Goal: Task Accomplishment & Management: Use online tool/utility

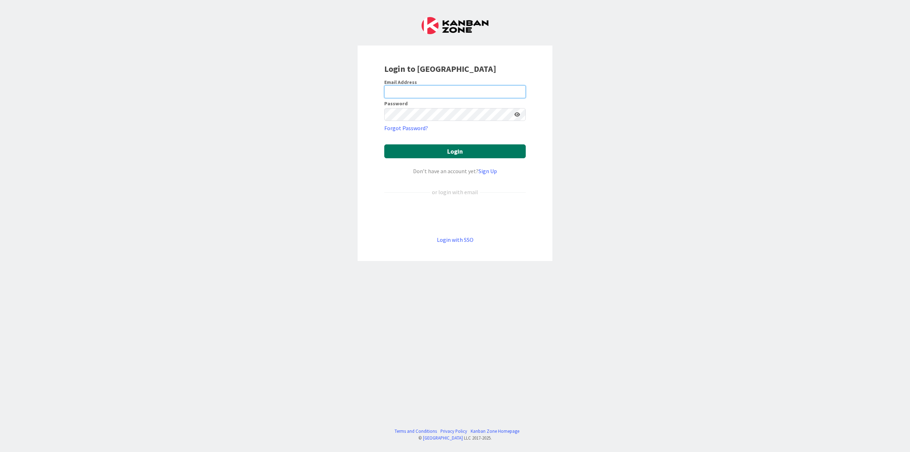
type input "[PERSON_NAME][EMAIL_ADDRESS][DOMAIN_NAME]"
click at [452, 151] on button "Login" at bounding box center [455, 151] width 142 height 14
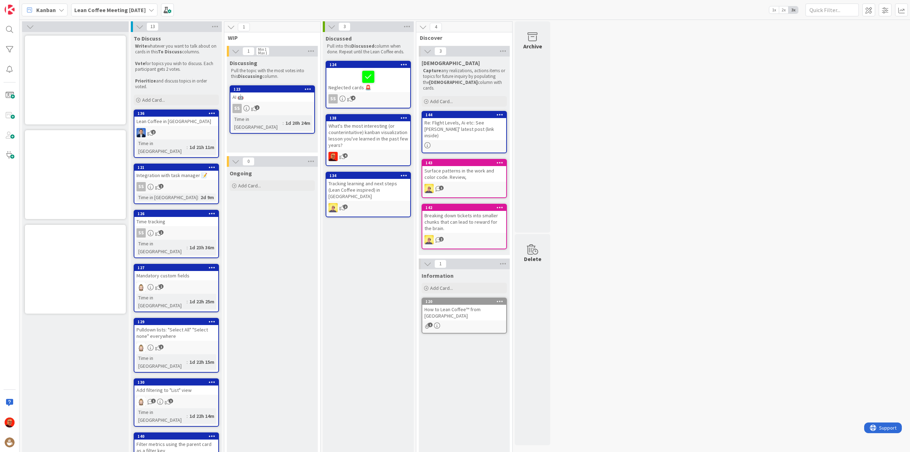
click at [111, 11] on b "Lean Coffee Meeting [DATE]" at bounding box center [109, 9] width 71 height 7
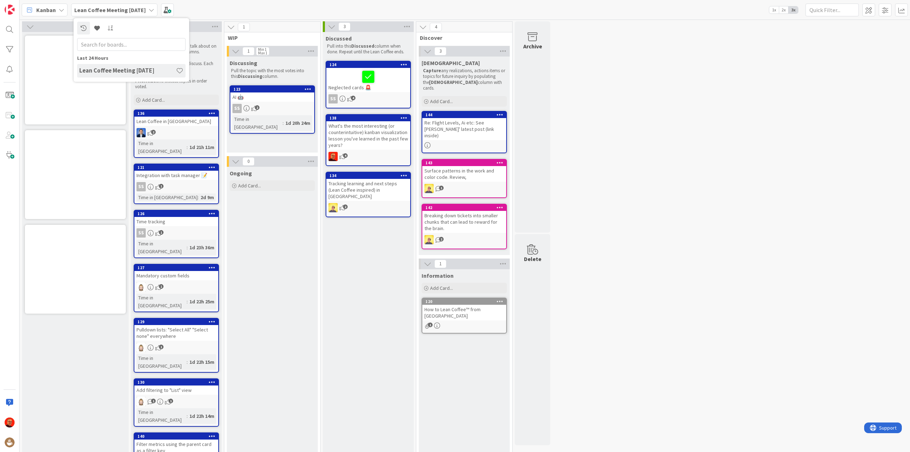
click at [111, 11] on b "Lean Coffee Meeting [DATE]" at bounding box center [109, 9] width 71 height 7
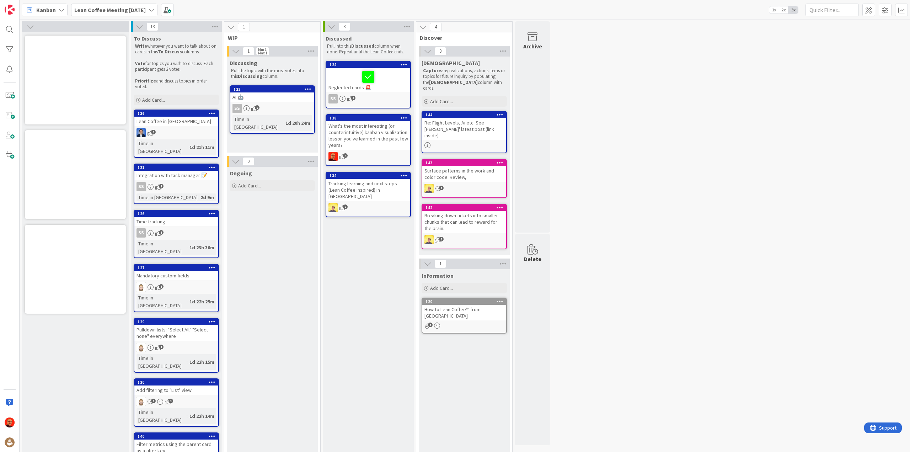
click at [52, 6] on span "Kanban" at bounding box center [46, 10] width 20 height 9
click at [52, 23] on span "My Zone" at bounding box center [62, 25] width 51 height 11
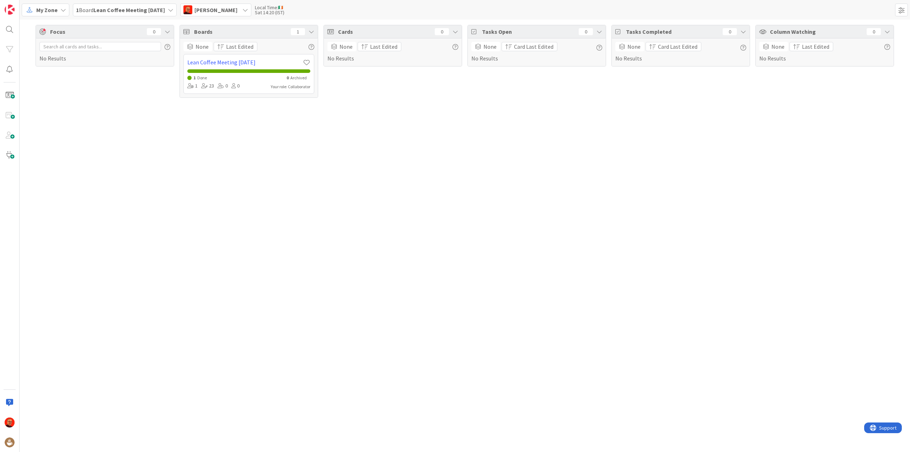
click at [51, 7] on span "My Zone" at bounding box center [46, 10] width 21 height 9
click at [53, 34] on span "Organization" at bounding box center [62, 36] width 51 height 11
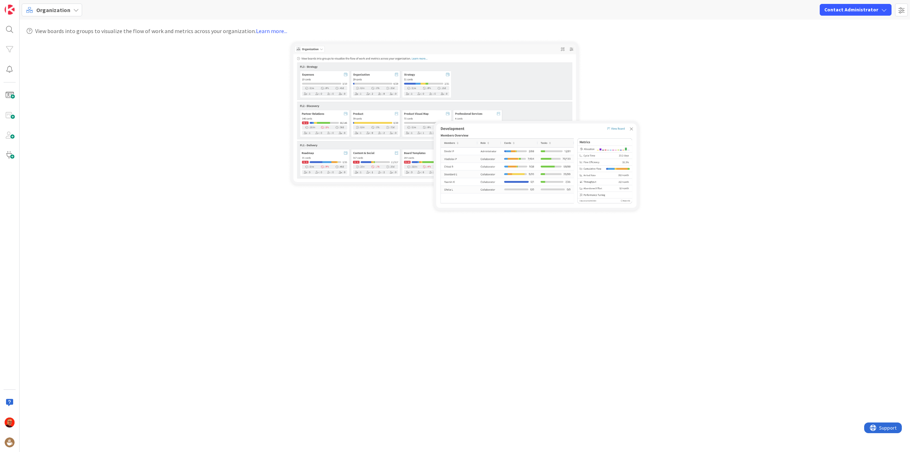
click at [52, 9] on span "Organization" at bounding box center [53, 10] width 34 height 9
click at [50, 59] on span "Kanban" at bounding box center [62, 62] width 51 height 11
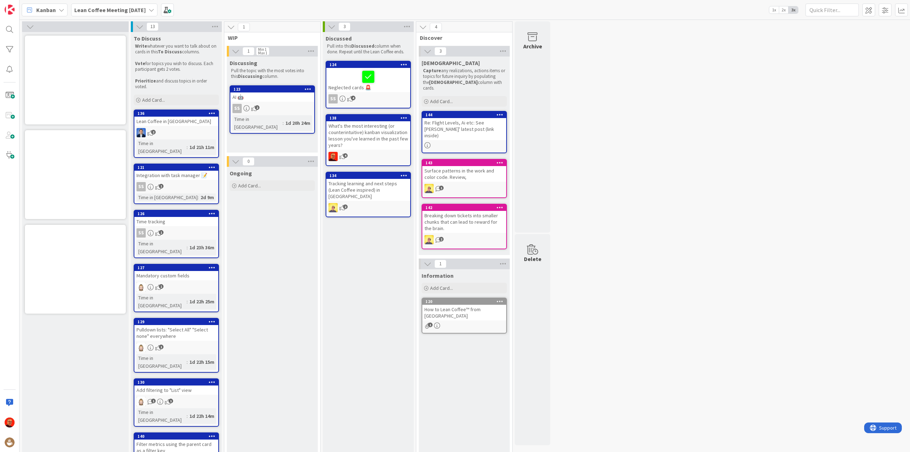
click at [50, 10] on span "Kanban" at bounding box center [46, 10] width 20 height 9
click at [55, 73] on span "List (Bulk Actions)" at bounding box center [62, 73] width 51 height 11
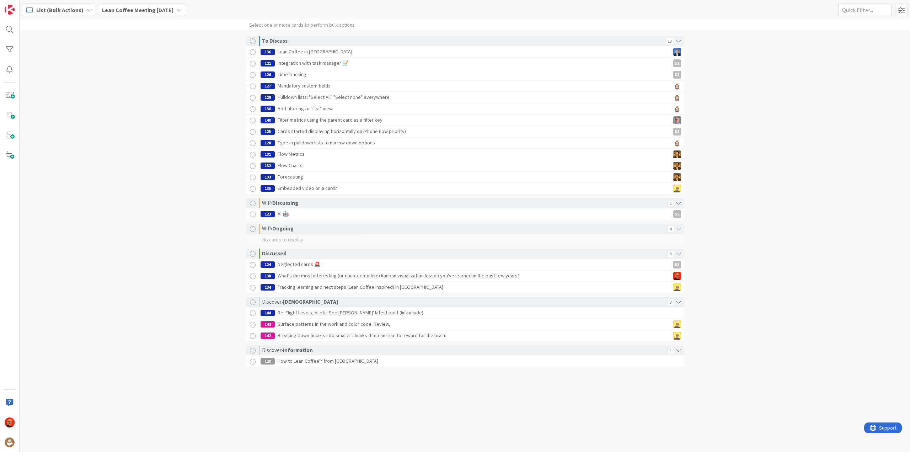
click at [46, 11] on span "List (Bulk Actions)" at bounding box center [59, 10] width 47 height 9
click at [52, 134] on span "Summary" at bounding box center [62, 132] width 51 height 11
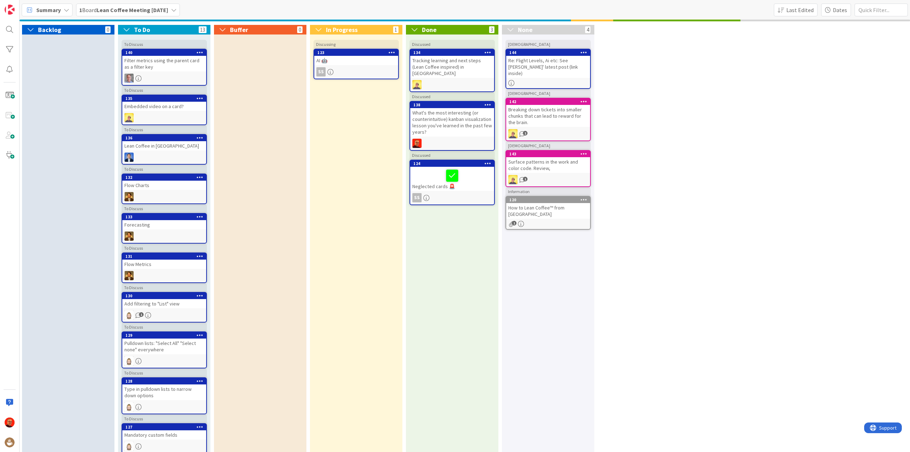
click at [54, 30] on span "Backlog" at bounding box center [49, 30] width 23 height 8
click at [50, 14] on span "Summary" at bounding box center [48, 10] width 25 height 9
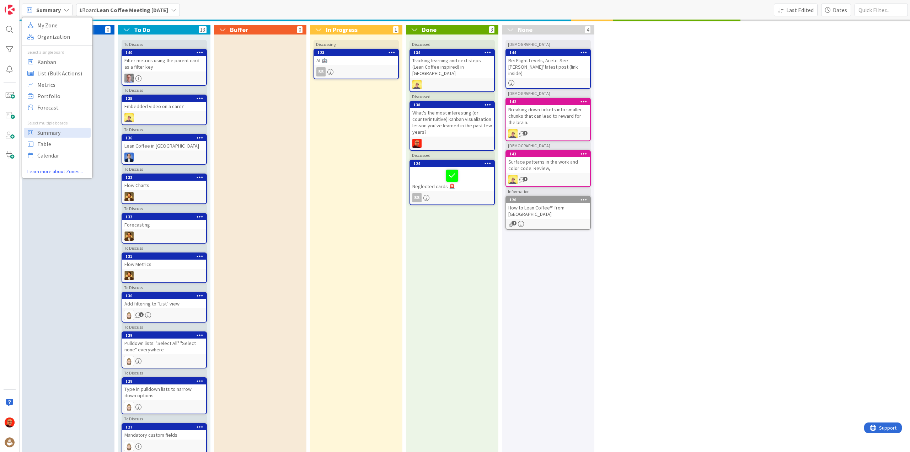
click at [107, 95] on div "Backlog 0" at bounding box center [68, 303] width 92 height 556
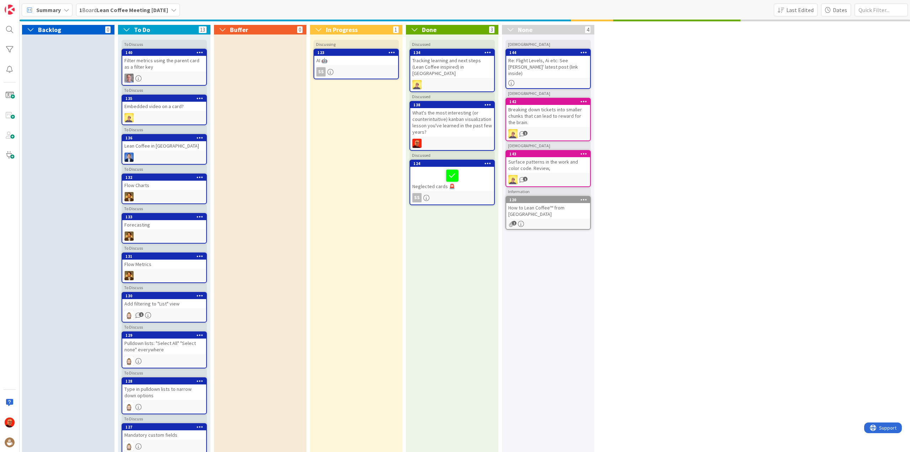
click at [126, 6] on span "1 Board Lean Coffee Meeting [DATE]" at bounding box center [123, 10] width 89 height 9
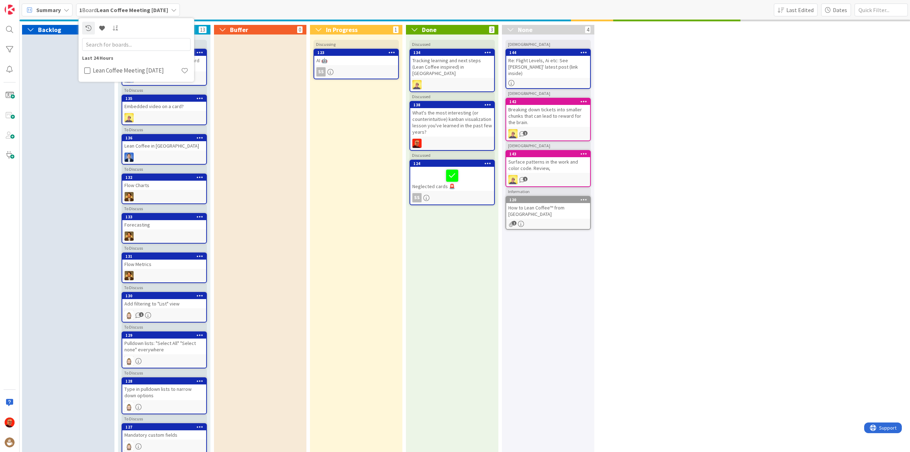
click at [57, 9] on span "Summary" at bounding box center [48, 10] width 25 height 9
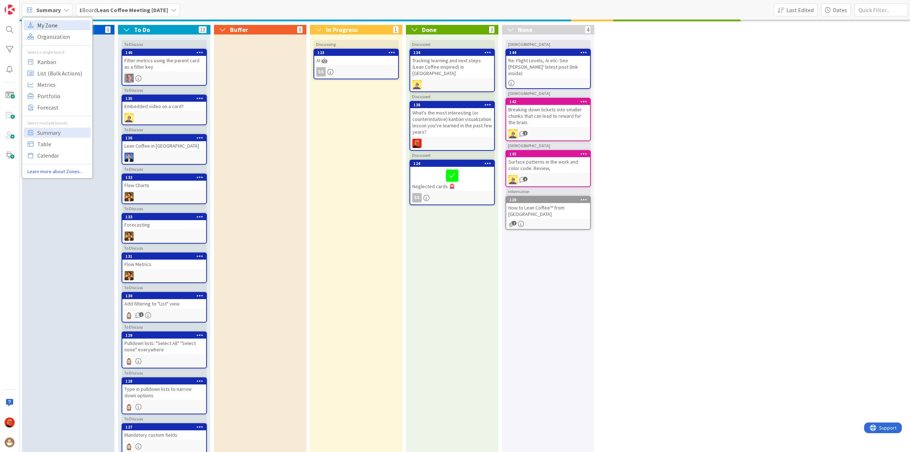
click at [50, 23] on span "My Zone" at bounding box center [62, 25] width 51 height 11
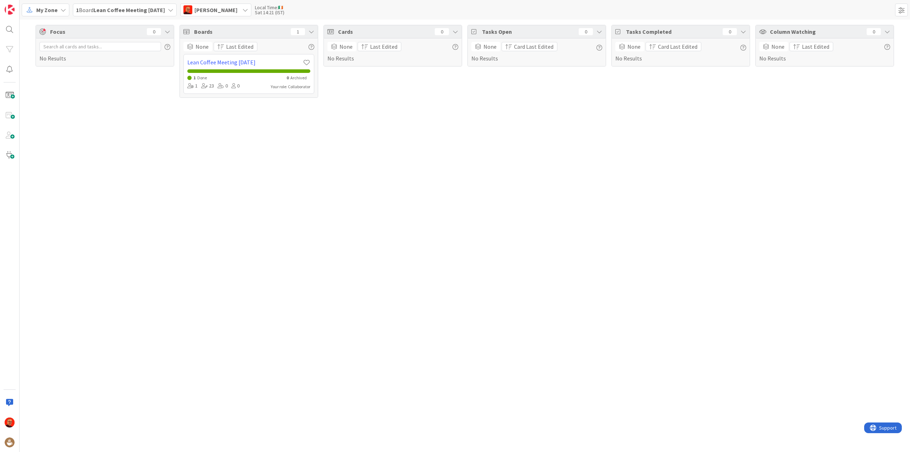
click at [312, 31] on icon at bounding box center [312, 32] width 6 height 6
click at [273, 10] on div "Sat 14:21 (IST)" at bounding box center [270, 12] width 30 height 5
click at [238, 10] on span "[PERSON_NAME]" at bounding box center [216, 10] width 43 height 9
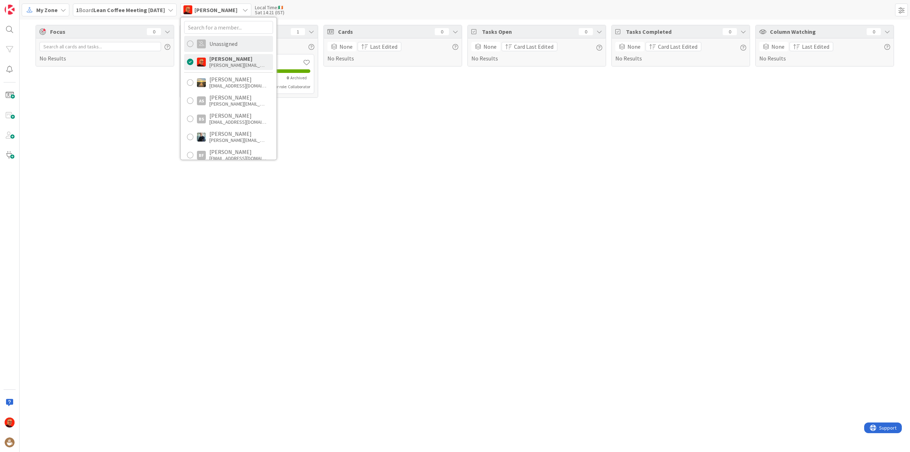
click at [223, 44] on div "Unassigned" at bounding box center [223, 44] width 28 height 6
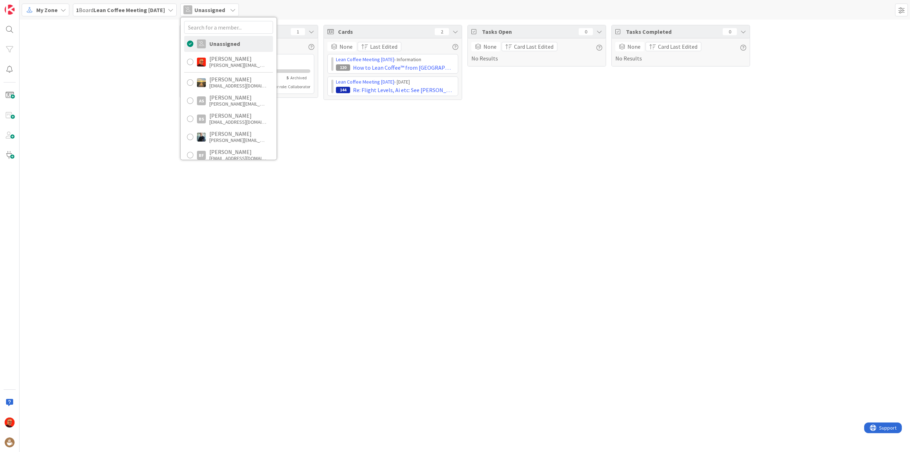
click at [145, 60] on div "Boards 1 None Last Edited Lean Coffee Meeting [DATE] 2 None 5 Archived 1 23 0 0…" at bounding box center [465, 63] width 891 height 86
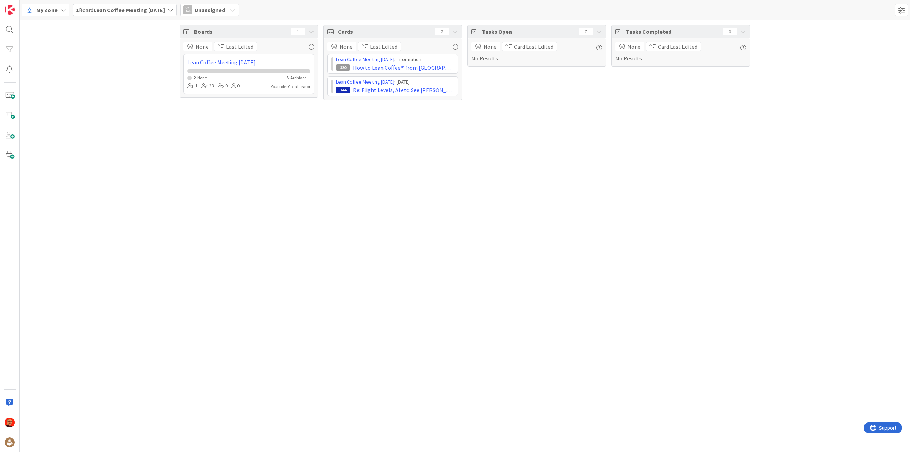
click at [219, 11] on span "Unassigned" at bounding box center [210, 10] width 31 height 9
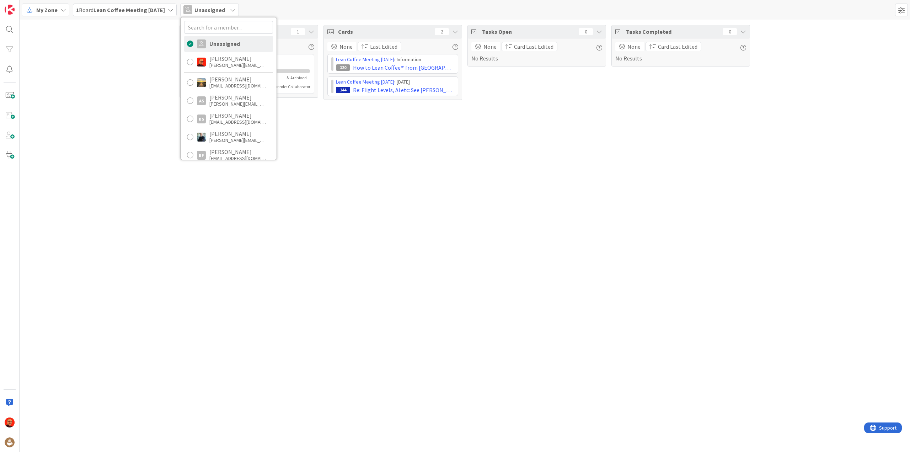
click at [219, 11] on span "Unassigned" at bounding box center [210, 10] width 31 height 9
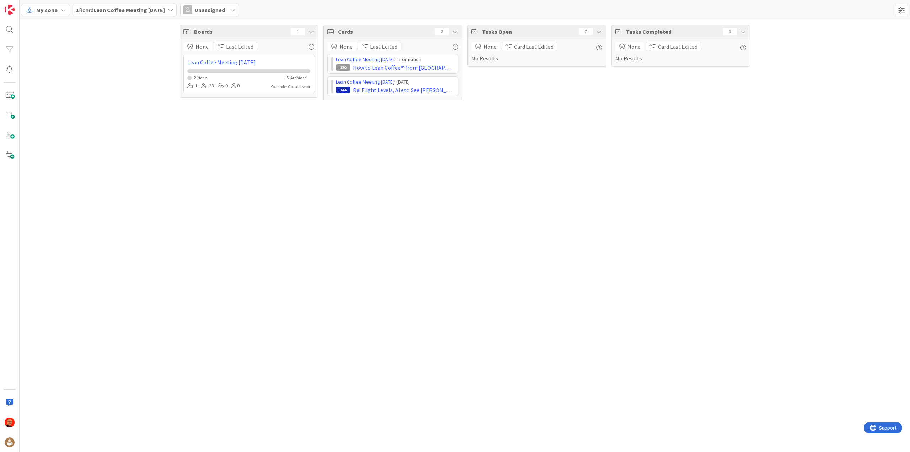
click at [176, 8] on div "1 Board Lean Coffee Meeting [DATE]" at bounding box center [125, 10] width 104 height 13
click at [58, 11] on div "My Zone" at bounding box center [46, 10] width 48 height 13
click at [56, 38] on span "Organization" at bounding box center [62, 36] width 51 height 11
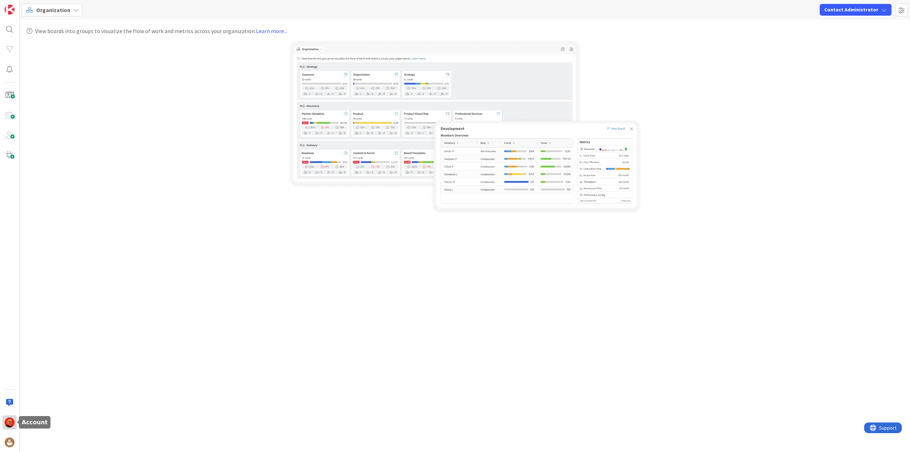
click at [4, 425] on div at bounding box center [9, 422] width 14 height 14
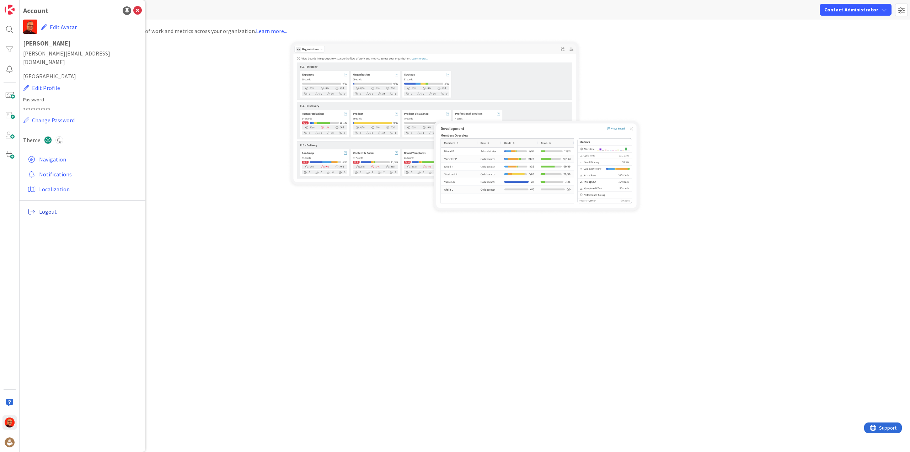
click at [52, 207] on span "Logout" at bounding box center [89, 211] width 100 height 9
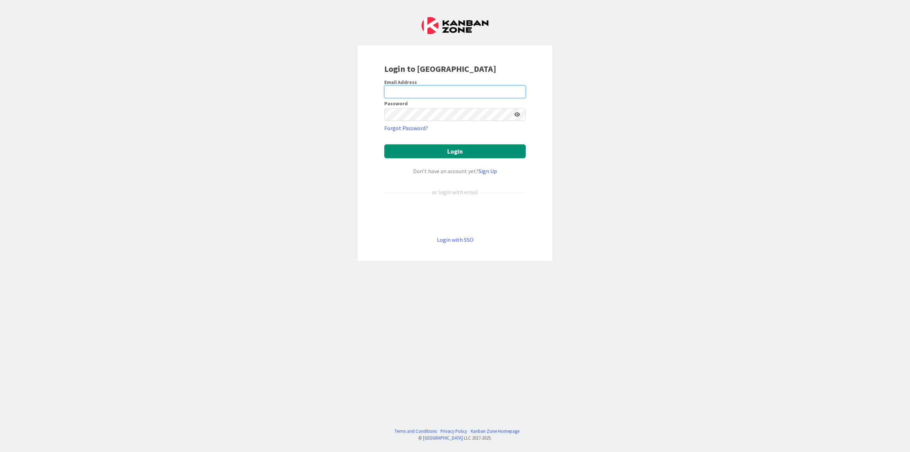
type input "[PERSON_NAME][EMAIL_ADDRESS][DOMAIN_NAME]"
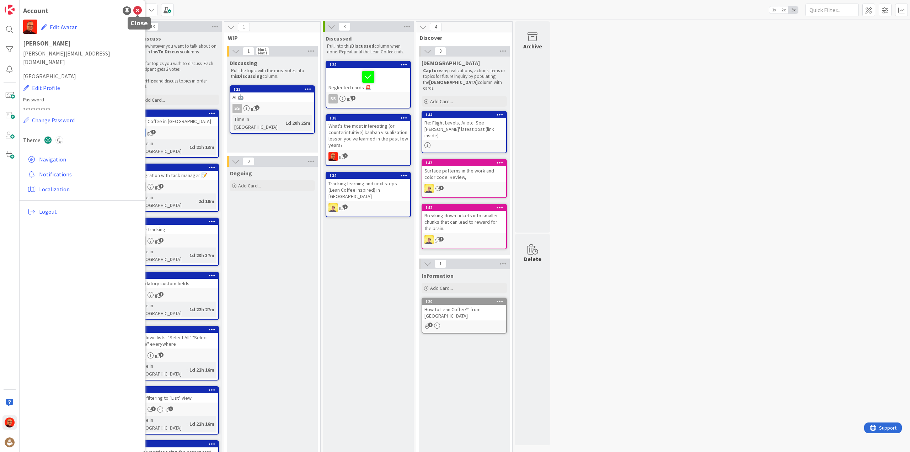
click at [136, 6] on icon at bounding box center [137, 10] width 9 height 9
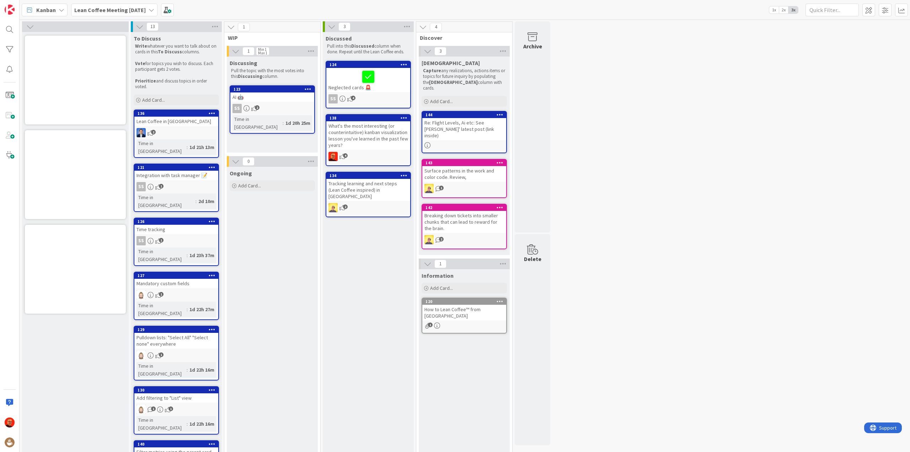
click at [48, 10] on span "Kanban" at bounding box center [46, 10] width 20 height 9
click at [54, 22] on span "My Zone" at bounding box center [62, 25] width 51 height 11
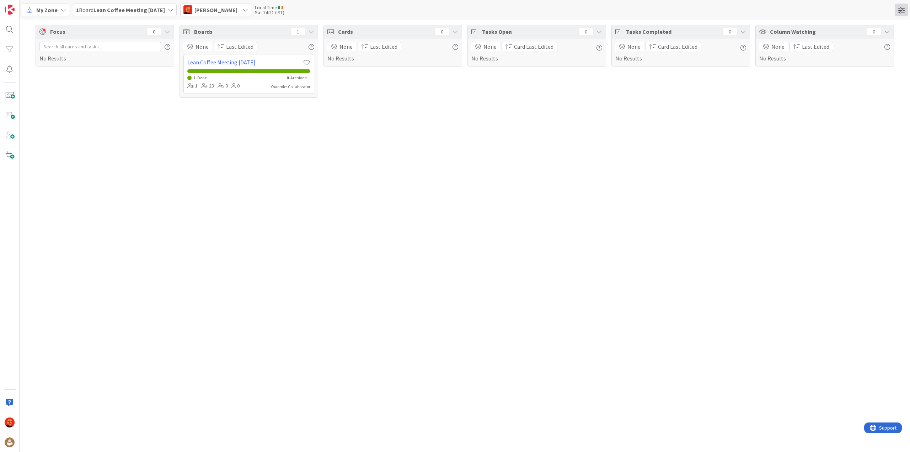
click at [900, 8] on span at bounding box center [901, 10] width 13 height 13
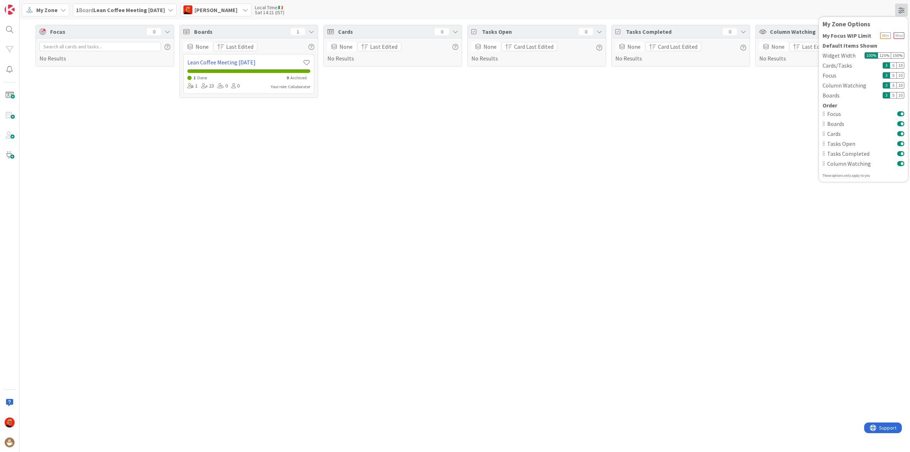
click at [900, 8] on span at bounding box center [901, 10] width 13 height 13
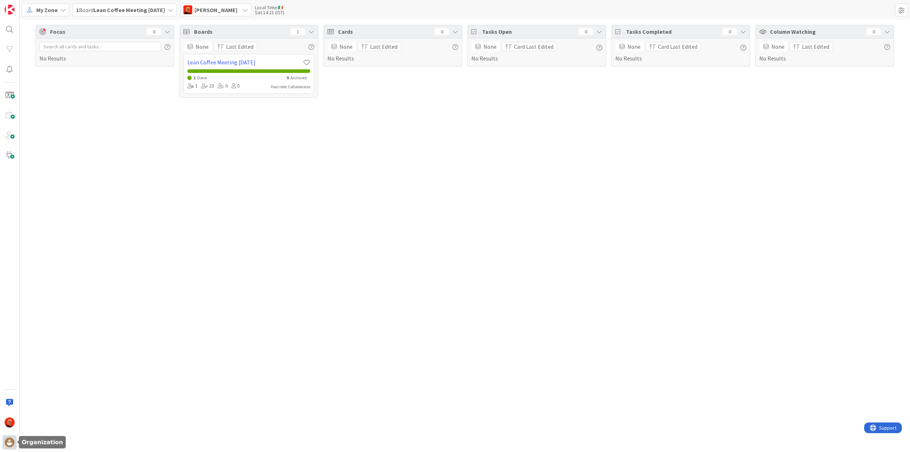
click at [10, 443] on img at bounding box center [10, 442] width 10 height 10
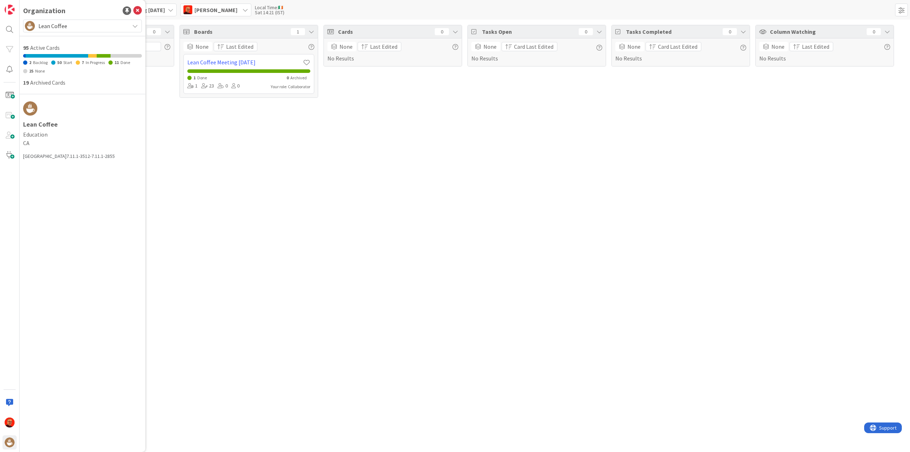
click at [122, 25] on span "Lean Coffee" at bounding box center [81, 26] width 87 height 10
click at [62, 89] on span "Agile Sensei" at bounding box center [89, 88] width 97 height 11
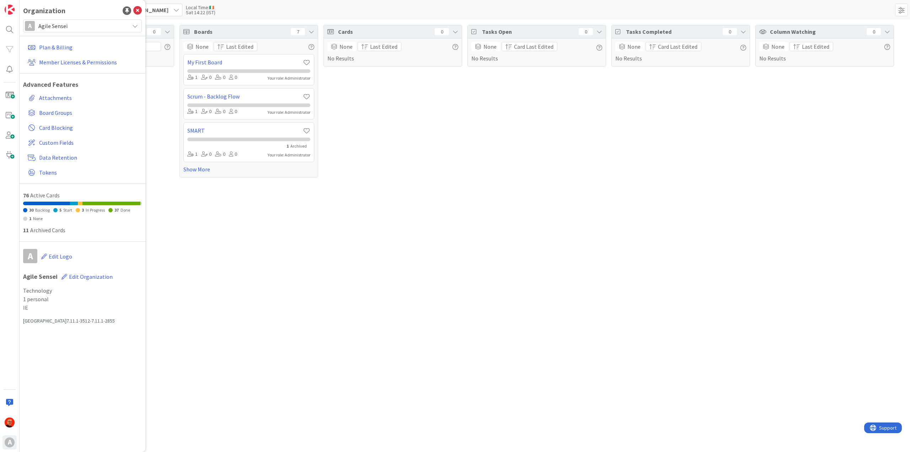
click at [156, 112] on div "Focus 0 No Results" at bounding box center [105, 101] width 139 height 153
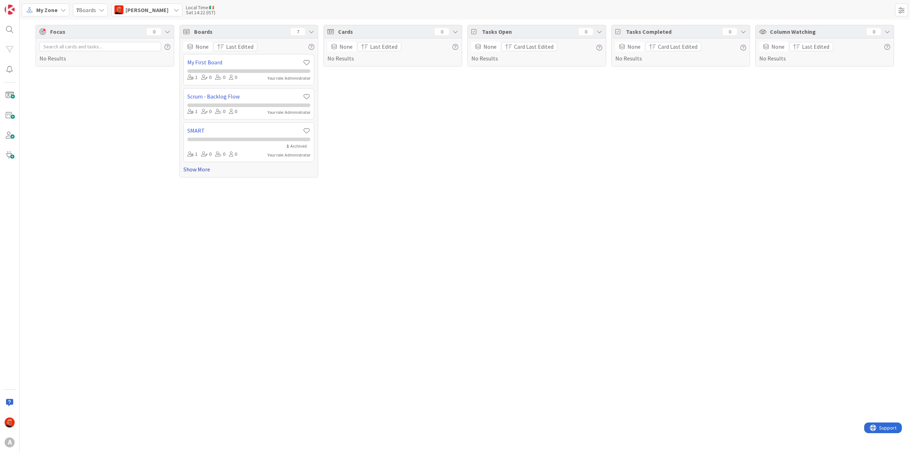
click at [190, 168] on link "Show More" at bounding box center [248, 169] width 131 height 9
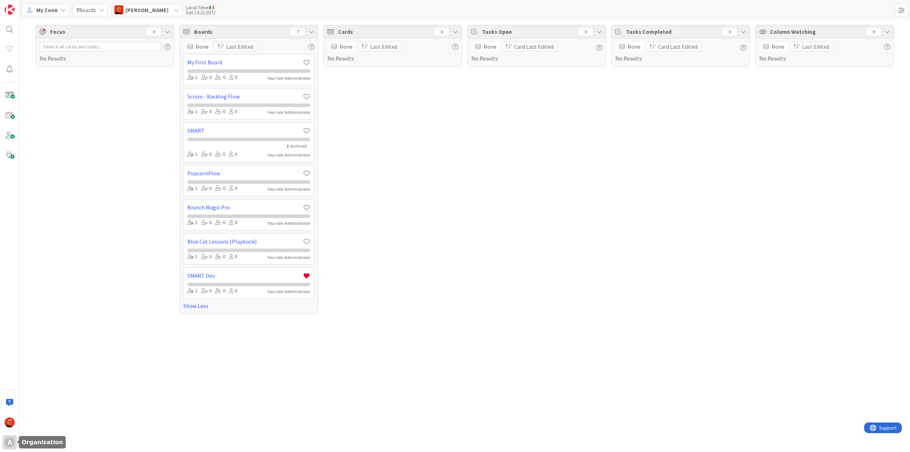
click at [10, 442] on div "A" at bounding box center [10, 442] width 10 height 10
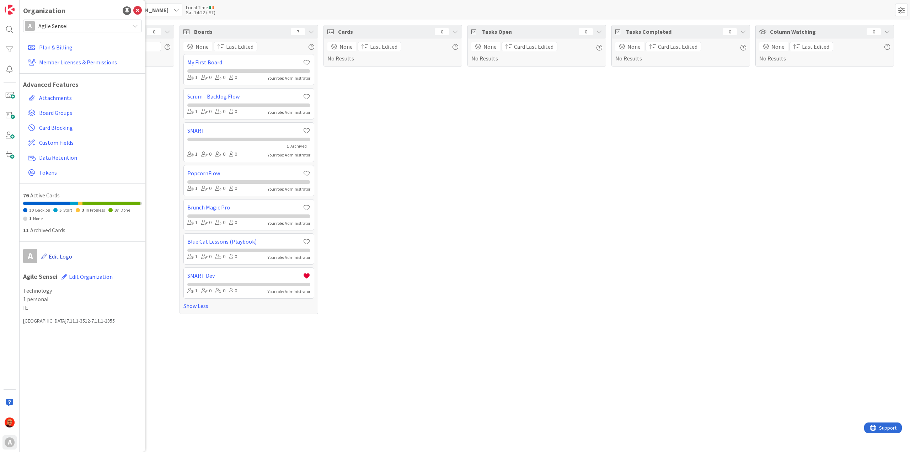
click at [58, 259] on span "Edit Logo" at bounding box center [60, 256] width 23 height 7
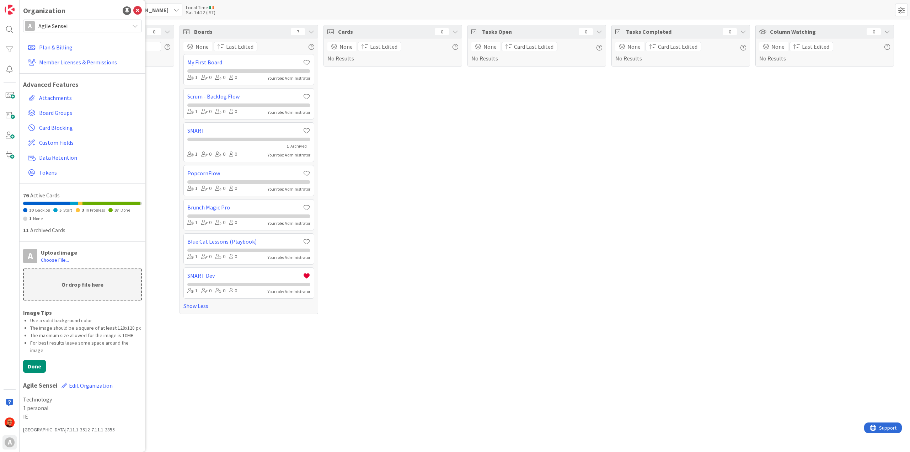
click at [69, 289] on p "Or drop file here" at bounding box center [82, 284] width 117 height 32
type input "C:\fakepath\agile-sensei-logo-square.png"
click at [39, 365] on button "Done" at bounding box center [34, 371] width 23 height 13
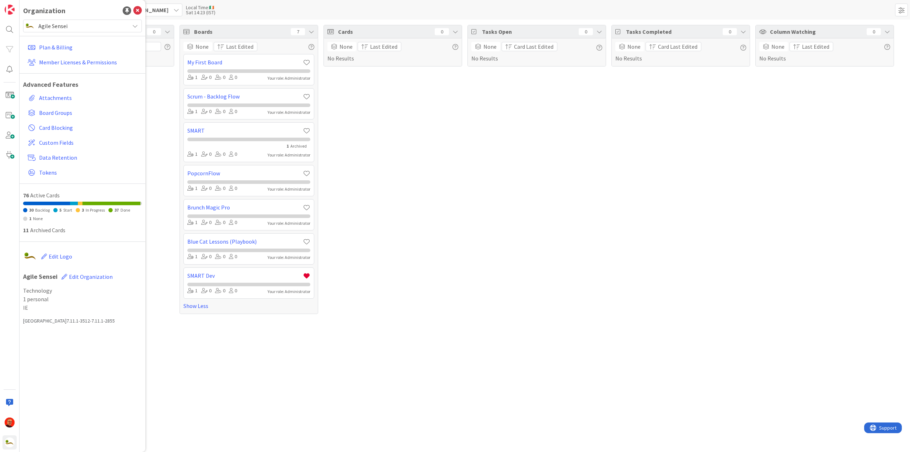
click at [137, 28] on icon at bounding box center [135, 26] width 6 height 6
click at [57, 48] on link "Plan & Billing" at bounding box center [83, 47] width 117 height 13
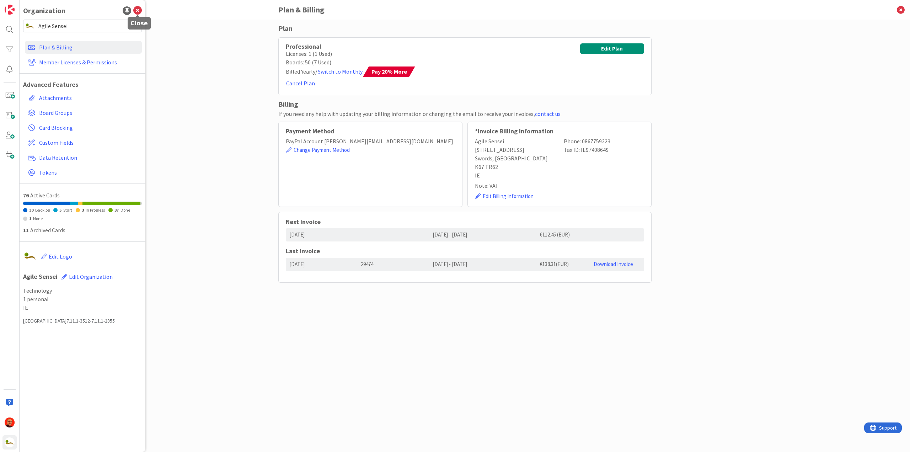
click at [138, 7] on icon at bounding box center [137, 10] width 9 height 9
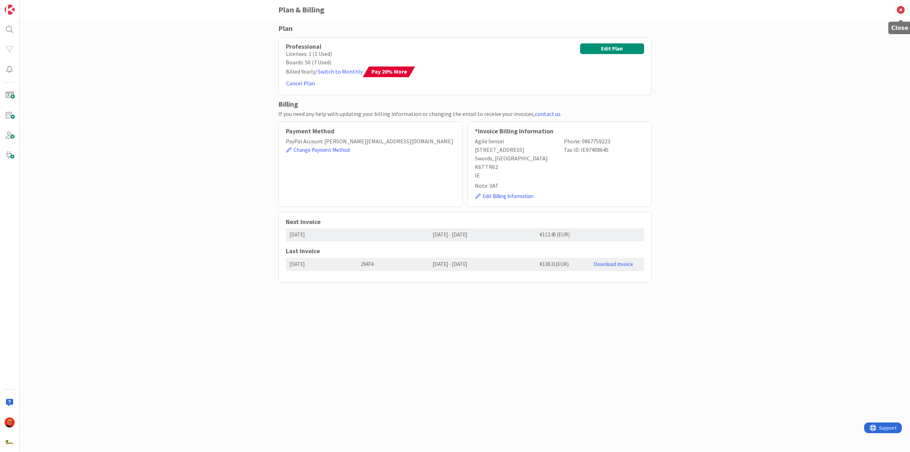
click at [898, 10] on icon at bounding box center [901, 10] width 18 height 20
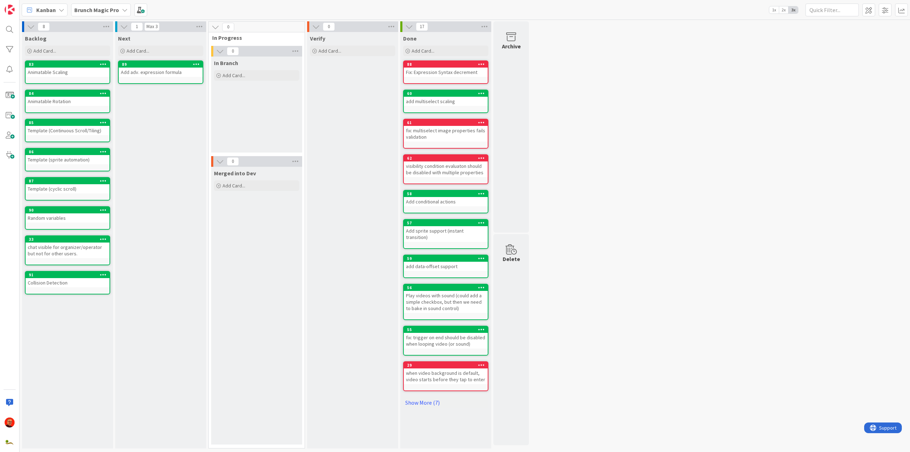
click at [29, 27] on icon at bounding box center [31, 27] width 8 height 8
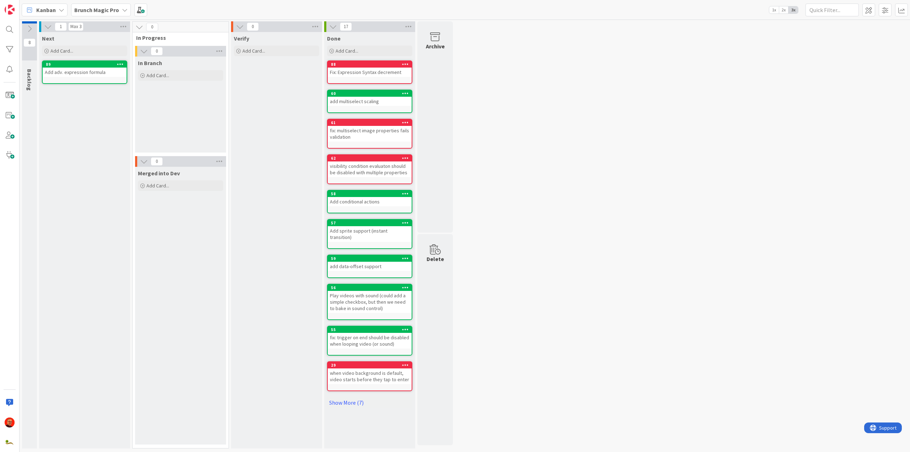
click at [29, 27] on icon at bounding box center [30, 29] width 8 height 8
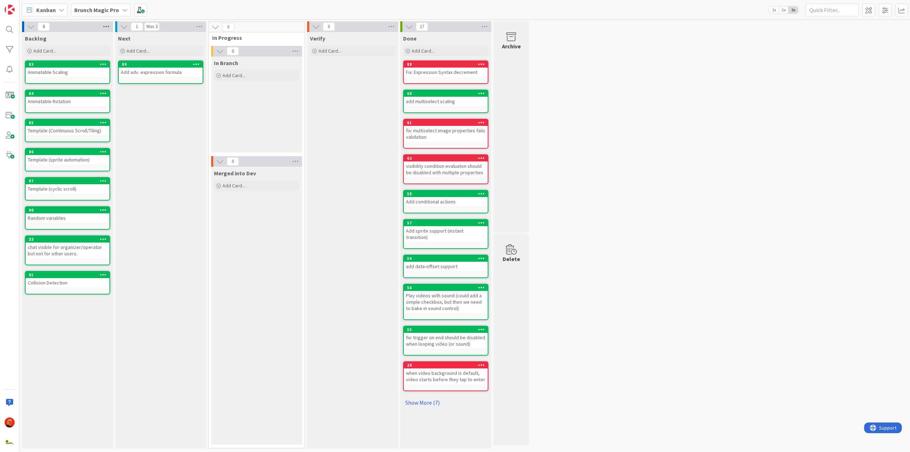
click at [106, 27] on icon at bounding box center [106, 26] width 9 height 11
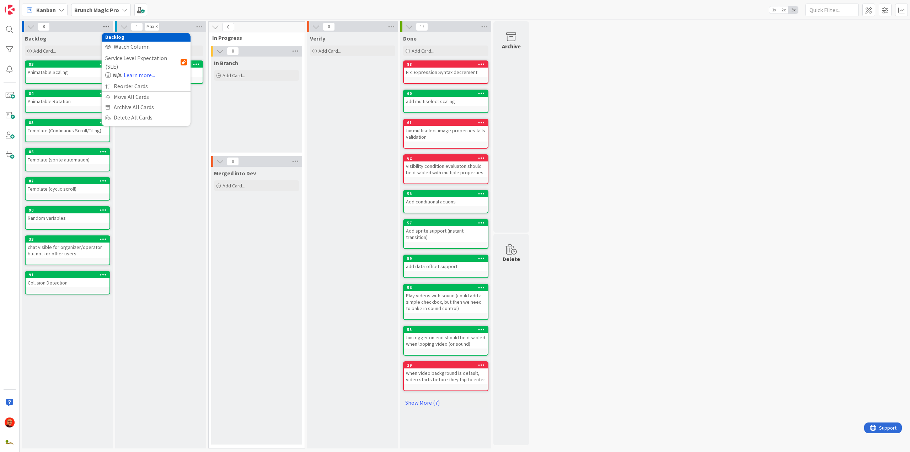
click at [106, 27] on icon at bounding box center [106, 26] width 9 height 11
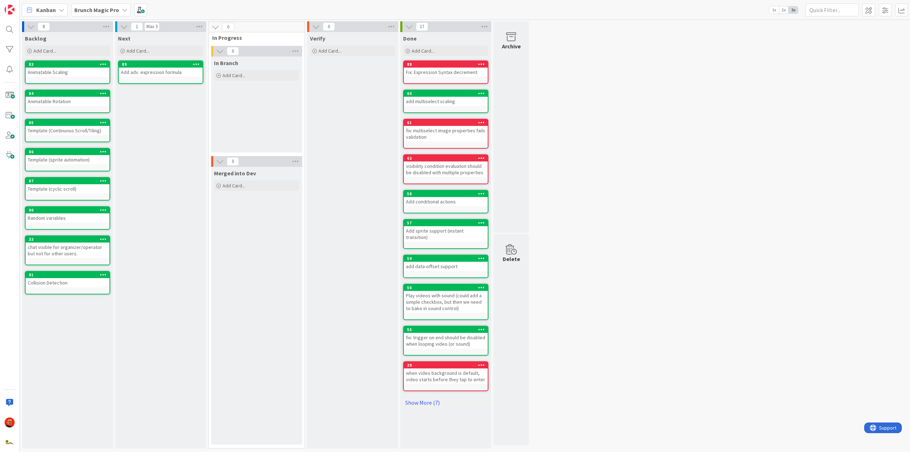
click at [122, 10] on icon at bounding box center [125, 10] width 6 height 6
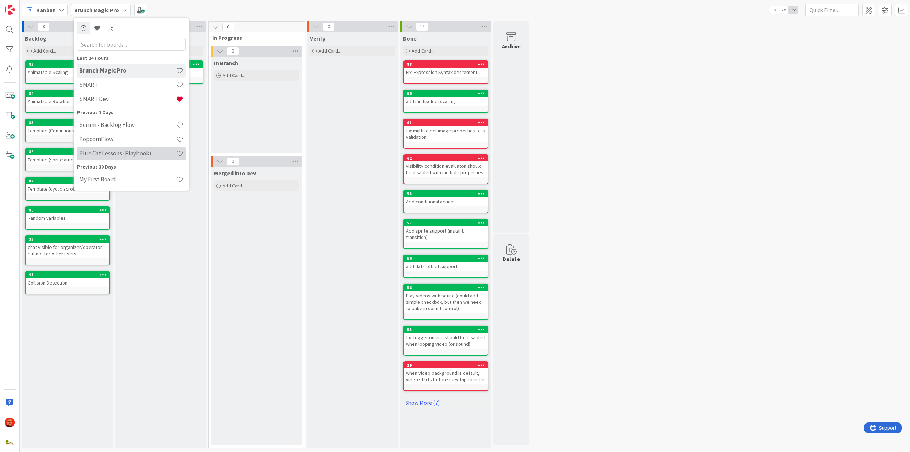
click at [128, 151] on h4 "Blue Cat Lessons (Playbook)" at bounding box center [127, 153] width 97 height 7
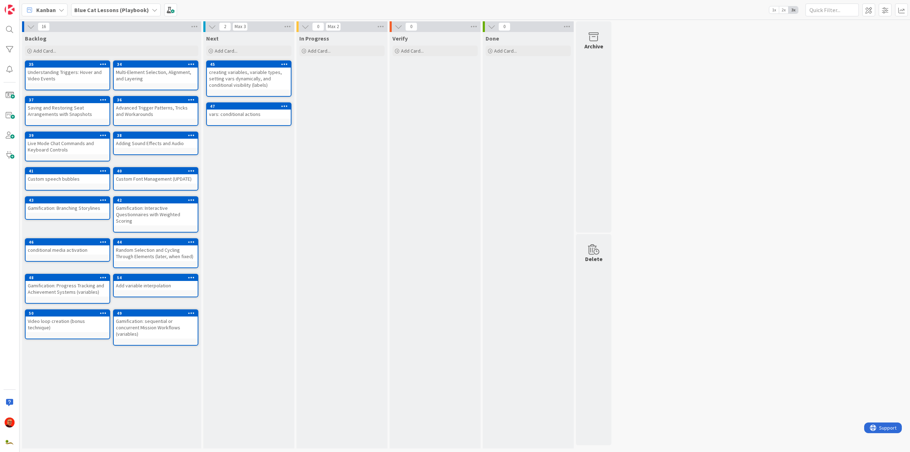
click at [675, 141] on div "16 Backlog Add Card... 34 Multi-Element Selection, Alignment, and Layering 35 U…" at bounding box center [465, 236] width 888 height 431
click at [195, 26] on icon at bounding box center [194, 26] width 9 height 11
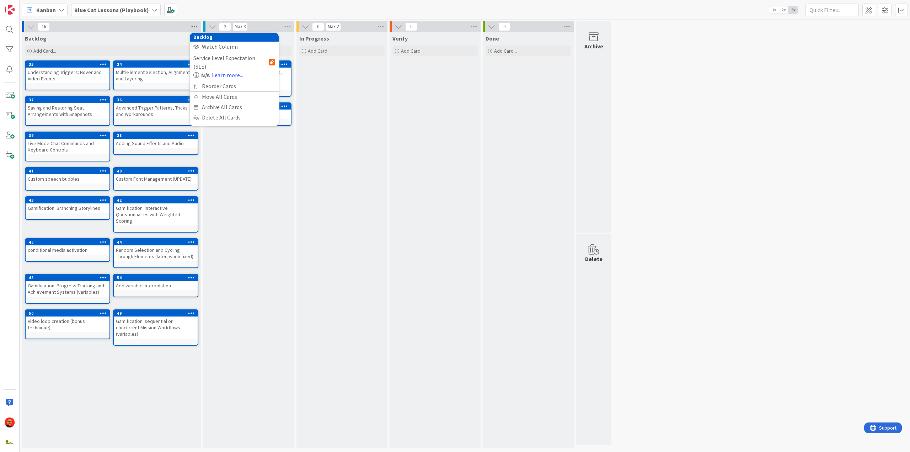
click at [195, 27] on icon at bounding box center [194, 26] width 9 height 11
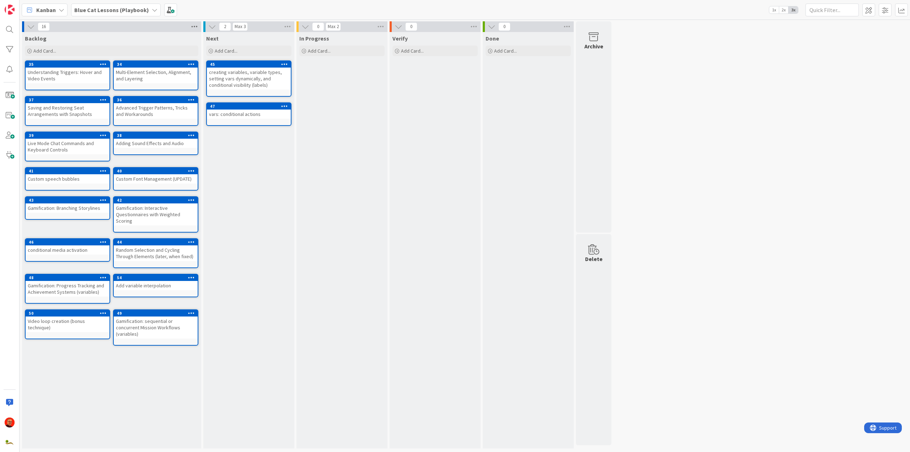
click at [193, 26] on icon at bounding box center [194, 26] width 9 height 11
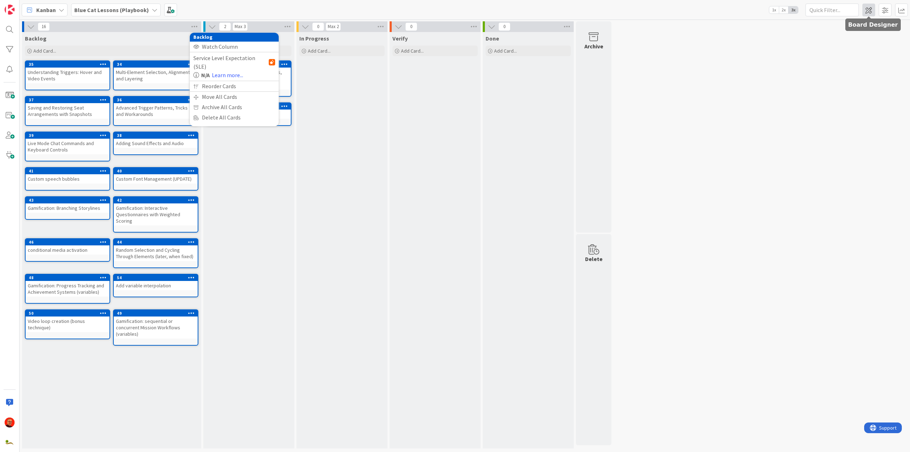
click at [873, 12] on span at bounding box center [869, 10] width 13 height 13
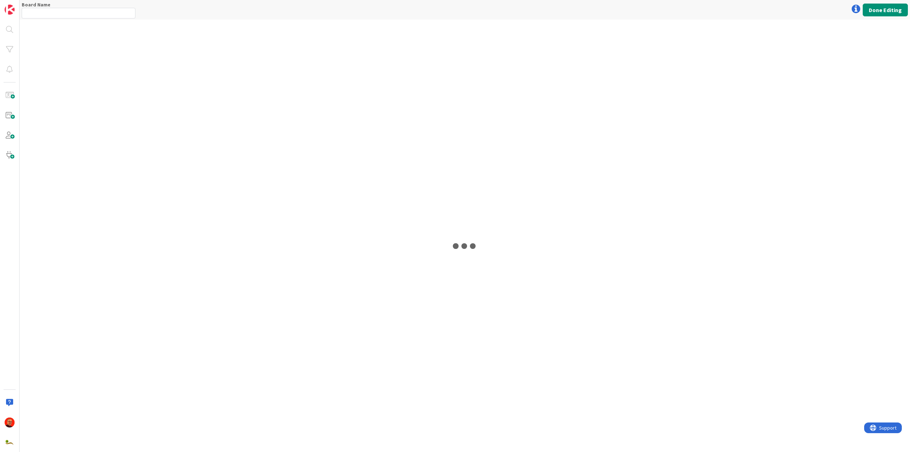
type input "Blue Cat Lessons (Playbook)"
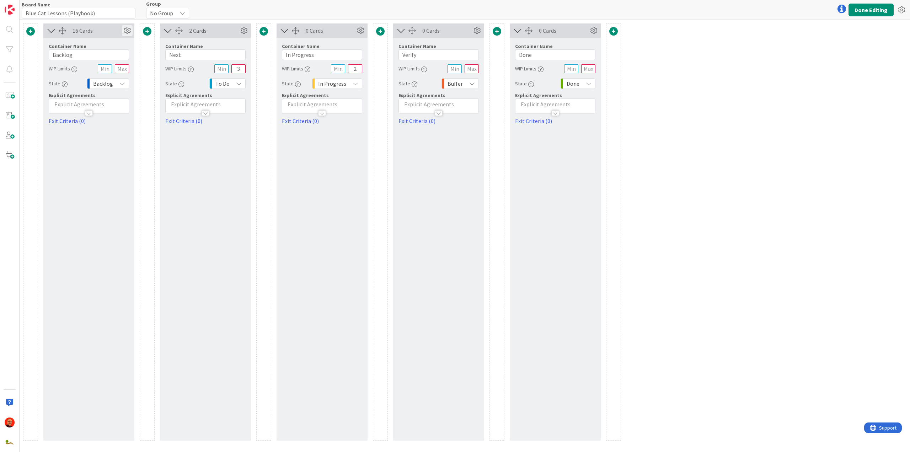
click at [127, 28] on icon at bounding box center [127, 30] width 11 height 11
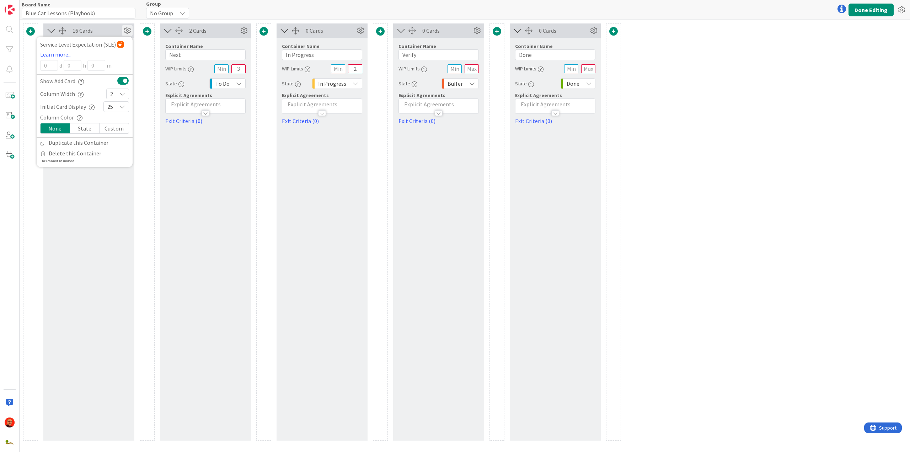
click at [123, 92] on icon at bounding box center [122, 94] width 6 height 6
click at [119, 108] on link "1" at bounding box center [118, 109] width 22 height 13
click at [852, 62] on div "16 Cards Service Level Expectation (SLE) Learn more... 0 d 0 h 0 m Show Add Car…" at bounding box center [465, 236] width 891 height 432
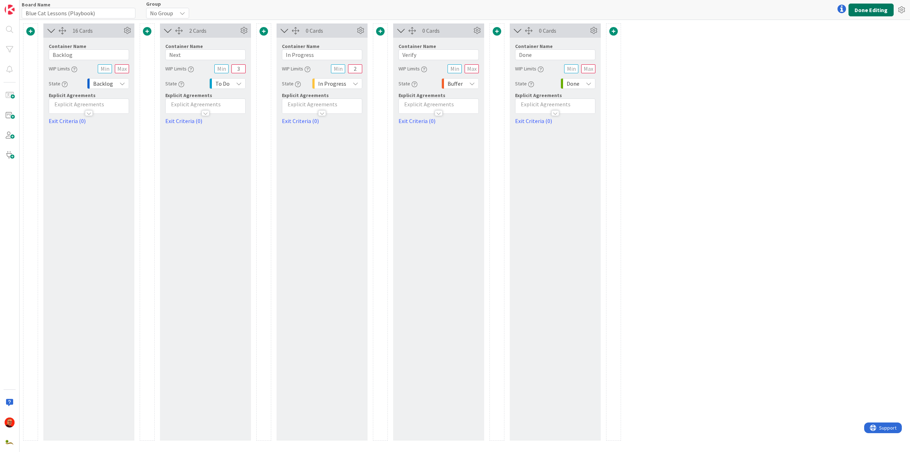
click at [870, 10] on button "Done Editing" at bounding box center [871, 10] width 45 height 13
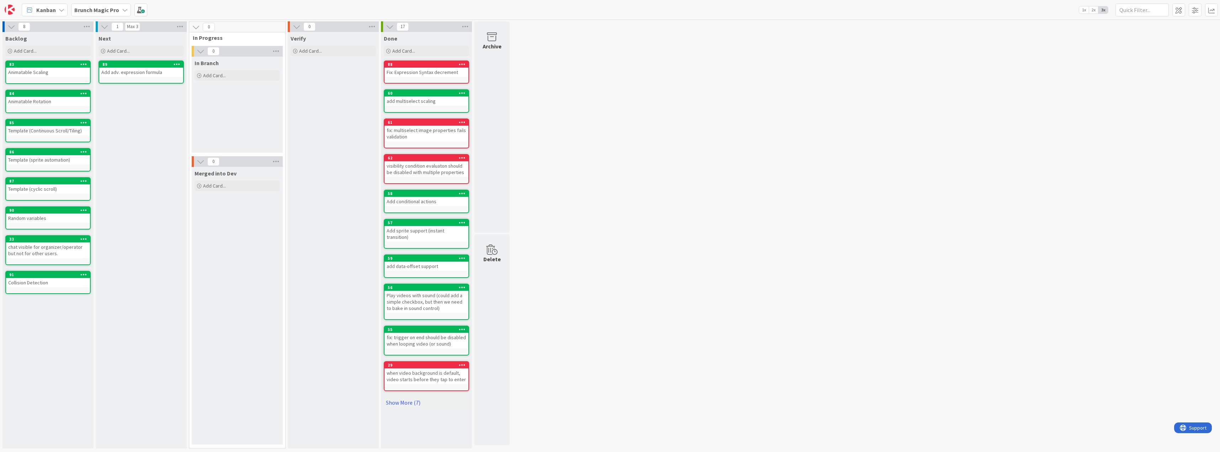
click at [145, 71] on div "Add adv. expression formula" at bounding box center [141, 72] width 84 height 9
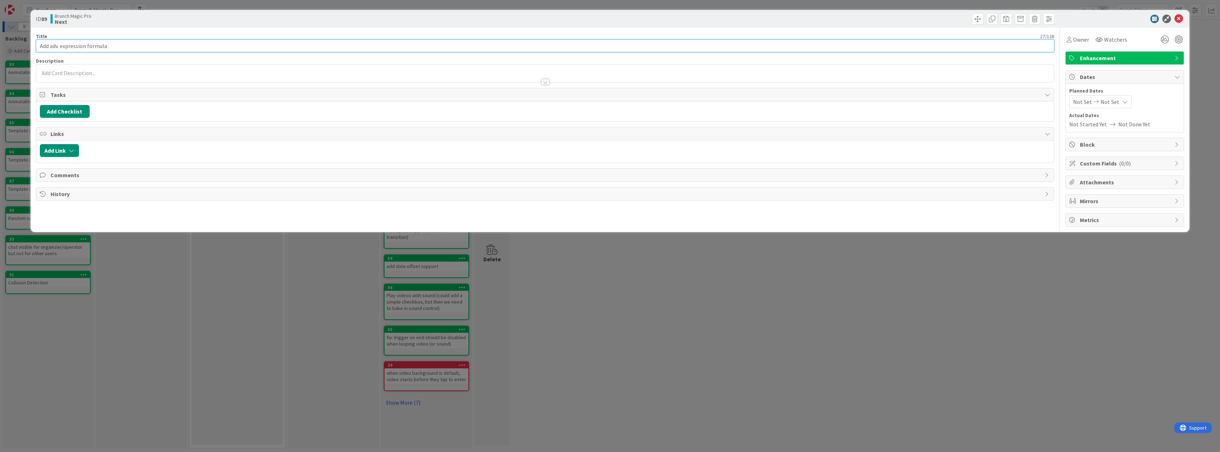
click at [49, 46] on input "Add adv. expression formula" at bounding box center [545, 45] width 1018 height 13
type input "Add [fx] offset with adv. expression formula"
click at [1180, 18] on icon at bounding box center [1178, 19] width 9 height 9
